Goal: Find specific page/section: Find specific page/section

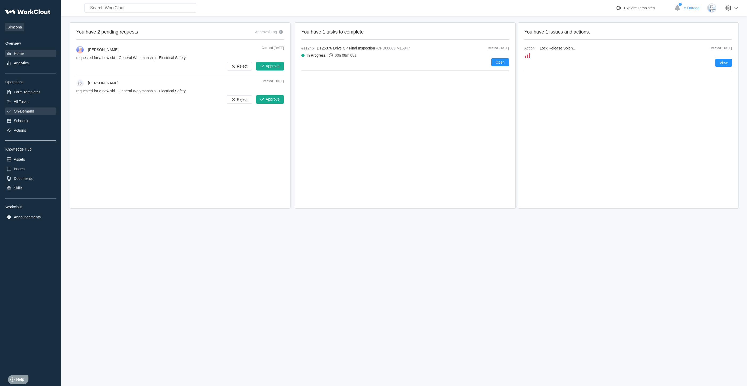
click at [23, 110] on div "On-Demand" at bounding box center [24, 111] width 20 height 4
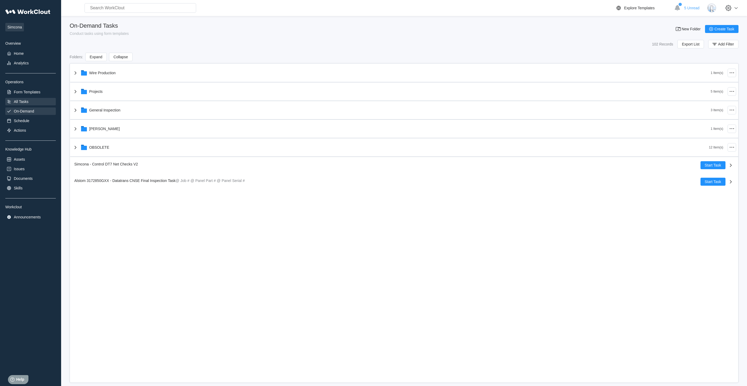
click at [24, 103] on div "All Tasks" at bounding box center [21, 101] width 15 height 4
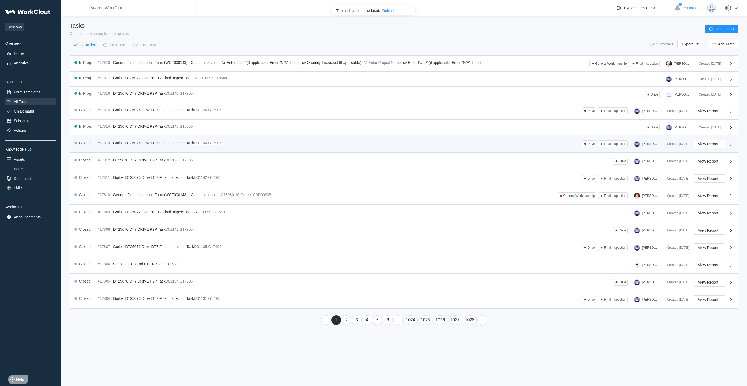
click at [175, 145] on div "Closed #17813 Gorbel DT25076 Drive DT7 Final Inspection Task D01134 G17905" at bounding box center [148, 143] width 149 height 6
